Goal: Information Seeking & Learning: Learn about a topic

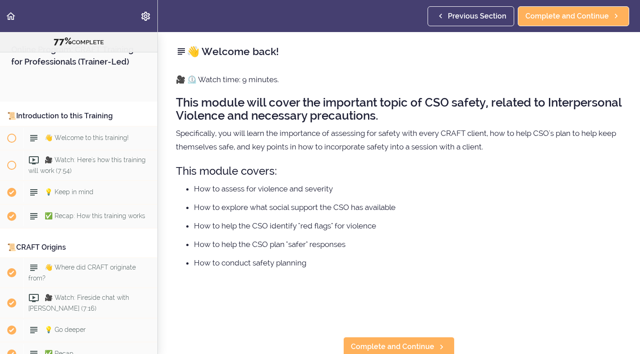
scroll to position [1021, 0]
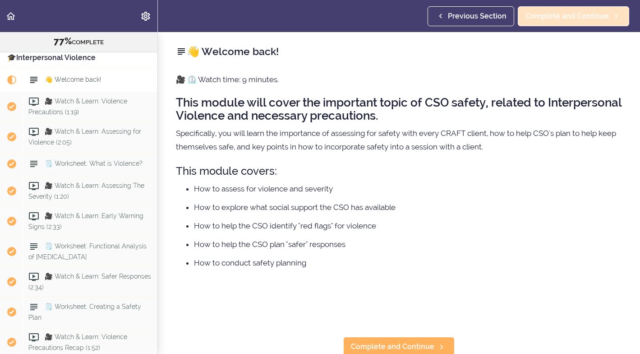
click at [581, 17] on span "Complete and Continue" at bounding box center [566, 16] width 83 height 11
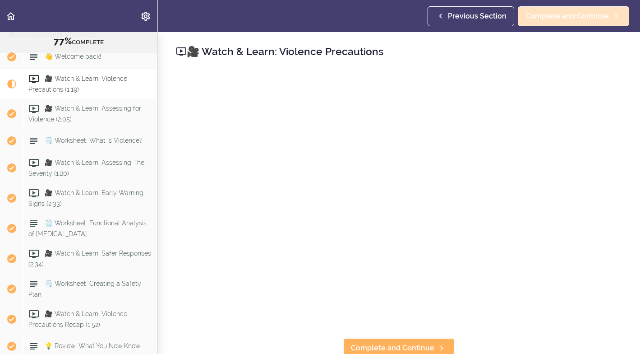
scroll to position [1045, 0]
click at [556, 17] on span "Complete and Continue" at bounding box center [566, 16] width 83 height 11
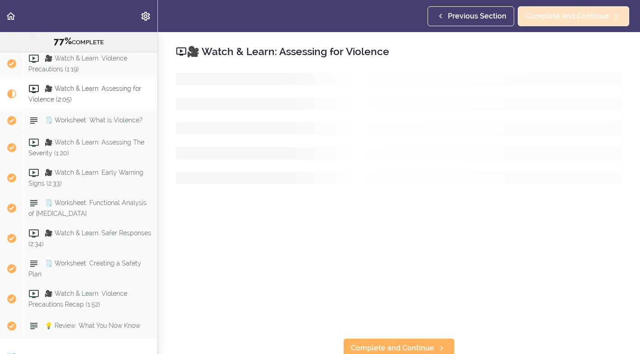
scroll to position [1075, 0]
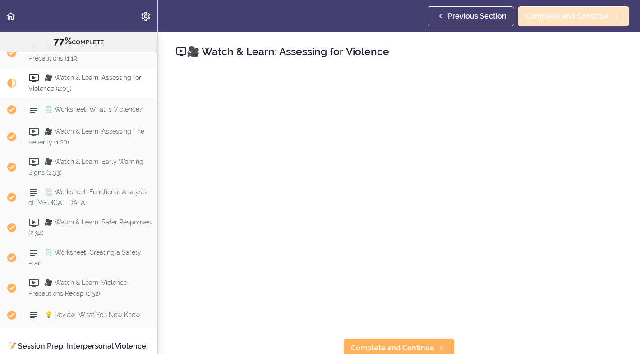
click at [556, 17] on span "Complete and Continue" at bounding box center [566, 16] width 83 height 11
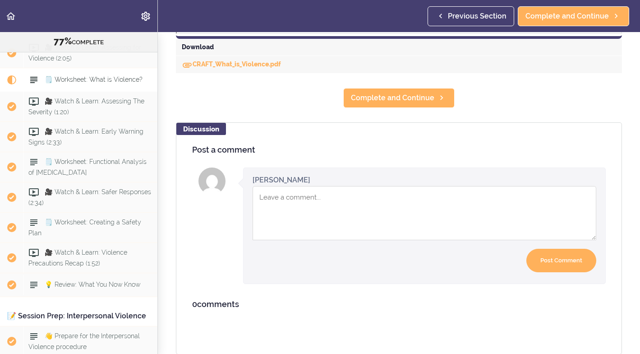
scroll to position [512, 0]
click at [226, 66] on link "CRAFT_What_is_Violence.pdf" at bounding box center [231, 64] width 99 height 7
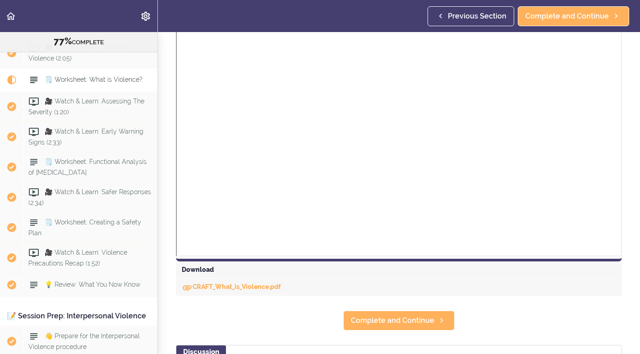
scroll to position [294, 0]
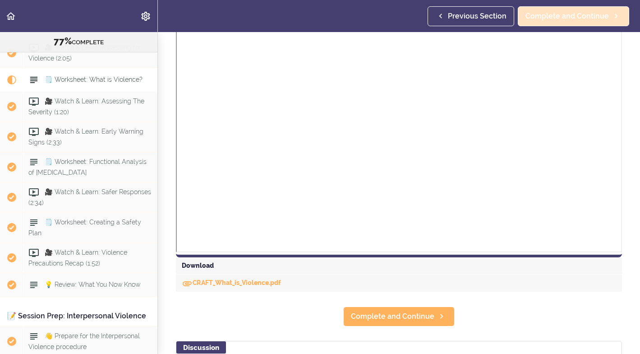
click at [560, 15] on span "Complete and Continue" at bounding box center [566, 16] width 83 height 11
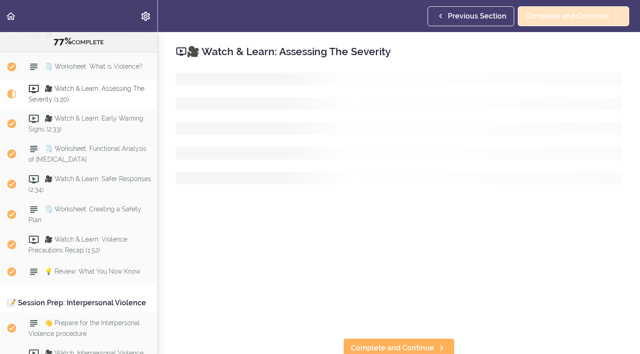
scroll to position [1130, 0]
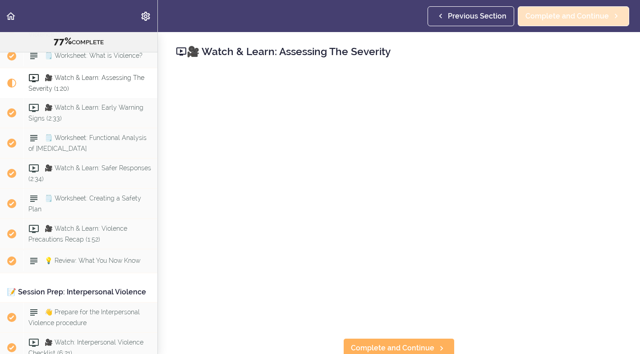
click at [545, 15] on span "Complete and Continue" at bounding box center [566, 16] width 83 height 11
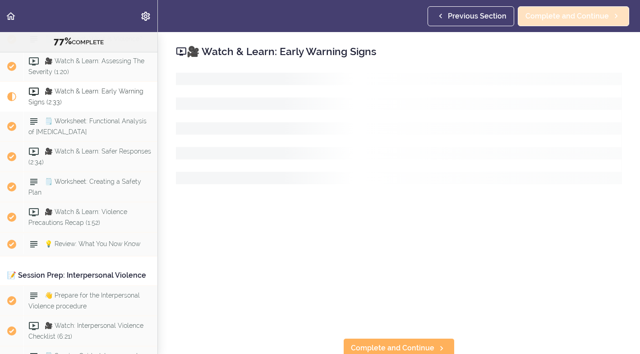
scroll to position [1159, 0]
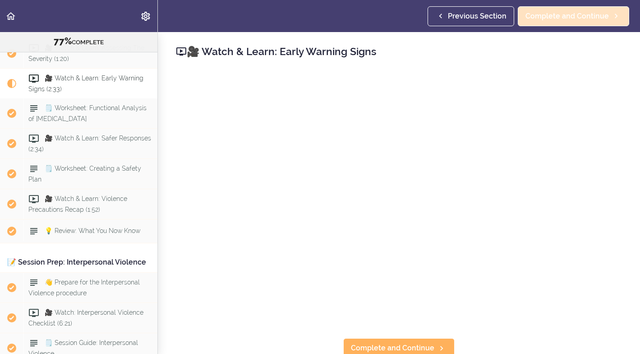
click at [578, 16] on span "Complete and Continue" at bounding box center [566, 16] width 83 height 11
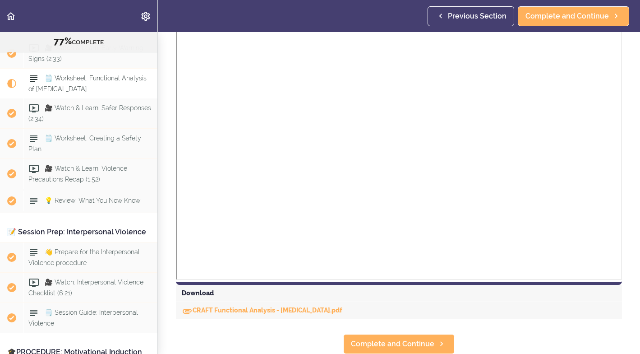
scroll to position [216, 0]
click at [242, 312] on link "CRAFT Functional Analysis - [MEDICAL_DATA].pdf" at bounding box center [262, 310] width 161 height 7
click at [315, 311] on link "CRAFT Functional Analysis - [MEDICAL_DATA].pdf" at bounding box center [262, 310] width 161 height 7
click at [591, 15] on span "Complete and Continue" at bounding box center [566, 16] width 83 height 11
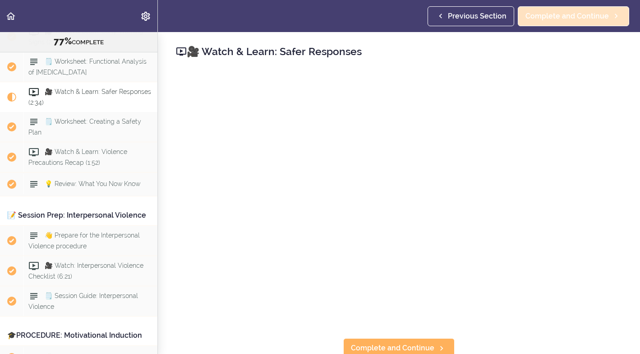
scroll to position [1220, 0]
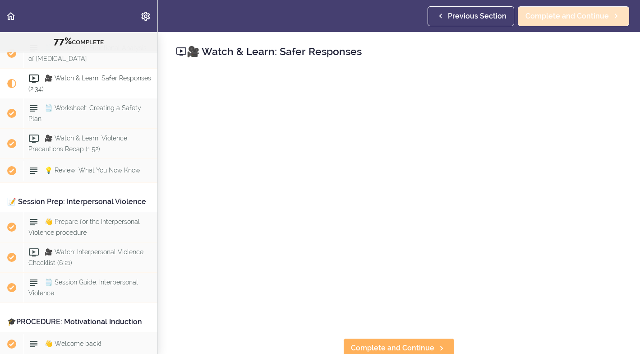
click at [563, 15] on span "Complete and Continue" at bounding box center [566, 16] width 83 height 11
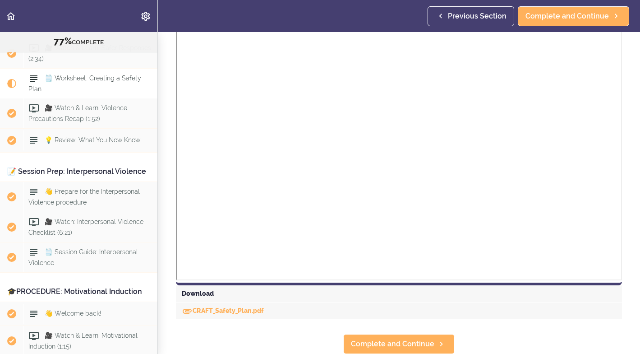
scroll to position [366, 0]
click at [220, 310] on link "CRAFT_Safety_Plan.pdf" at bounding box center [223, 310] width 82 height 7
click at [592, 15] on span "Complete and Continue" at bounding box center [566, 16] width 83 height 11
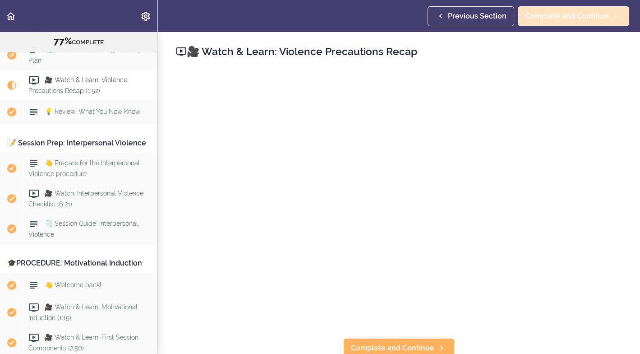
scroll to position [1280, 0]
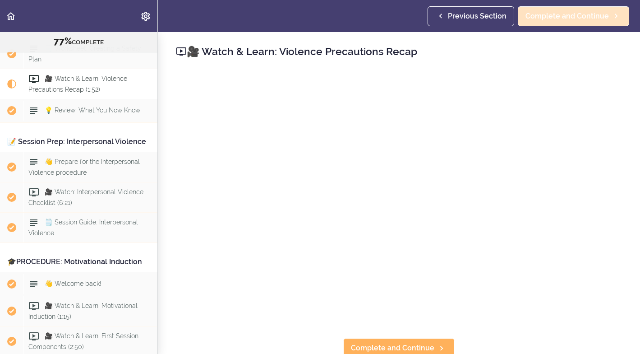
click at [550, 17] on span "Complete and Continue" at bounding box center [566, 16] width 83 height 11
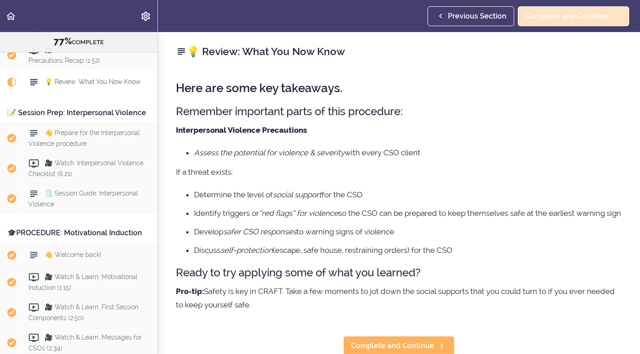
scroll to position [1310, 0]
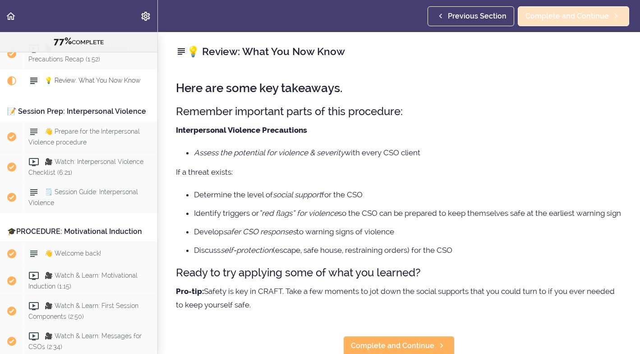
click at [558, 23] on link "Complete and Continue" at bounding box center [573, 16] width 111 height 20
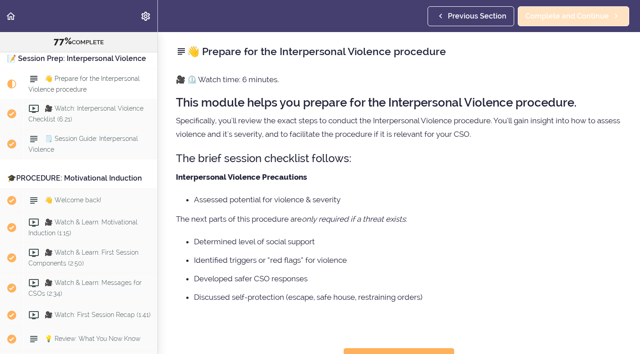
click at [561, 15] on span "Complete and Continue" at bounding box center [566, 16] width 83 height 11
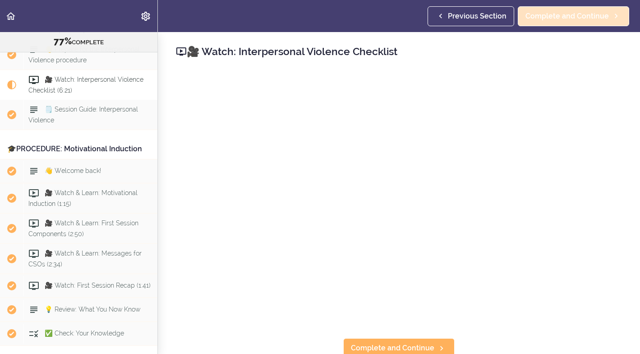
scroll to position [1393, 0]
